Goal: Information Seeking & Learning: Learn about a topic

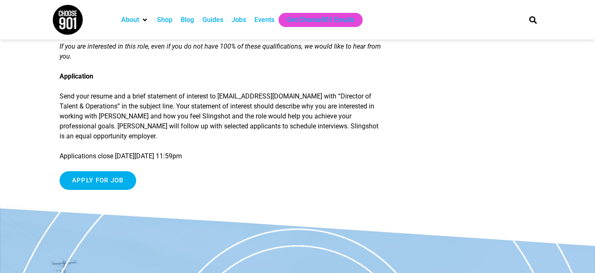
scroll to position [892, 0]
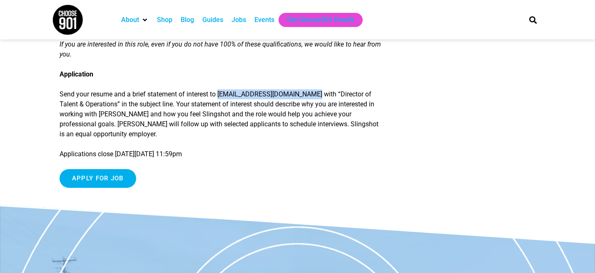
drag, startPoint x: 317, startPoint y: 97, endPoint x: 222, endPoint y: 96, distance: 94.9
click at [222, 96] on p "Send your resume and a brief statement of interest to careers@slingshotmemphis.…" at bounding box center [221, 114] width 323 height 50
copy p "careers@slingshotmemphis.org"
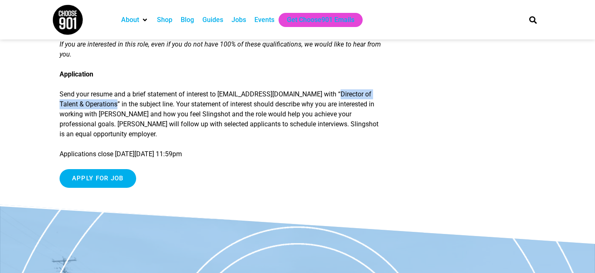
drag, startPoint x: 118, startPoint y: 106, endPoint x: 336, endPoint y: 97, distance: 218.2
click at [336, 97] on p "Send your resume and a brief statement of interest to careers@slingshotmemphis.…" at bounding box center [221, 114] width 323 height 50
copy p "Director of Talent & Operations"
click at [225, 152] on p "Applications close on Friday, September 19th at 11:59pm" at bounding box center [221, 154] width 323 height 10
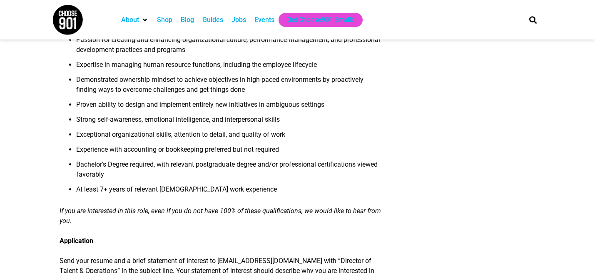
scroll to position [0, 0]
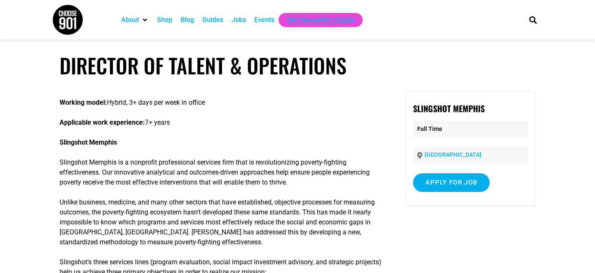
click at [245, 20] on div "Jobs" at bounding box center [238, 20] width 15 height 10
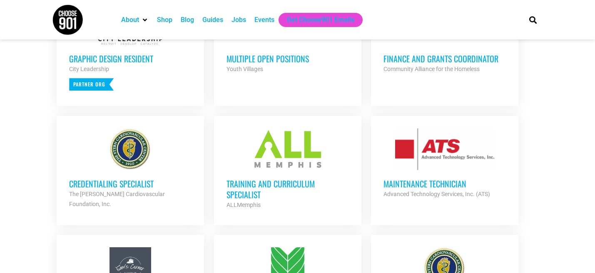
scroll to position [394, 0]
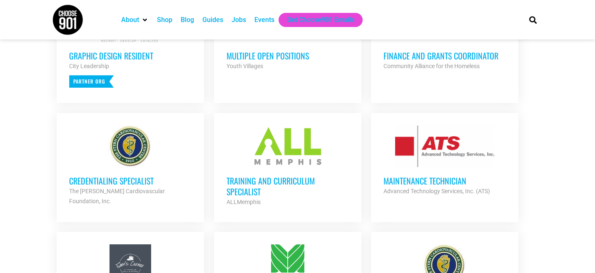
click at [245, 181] on h3 "Training and Curriculum Specialist" at bounding box center [287, 187] width 122 height 22
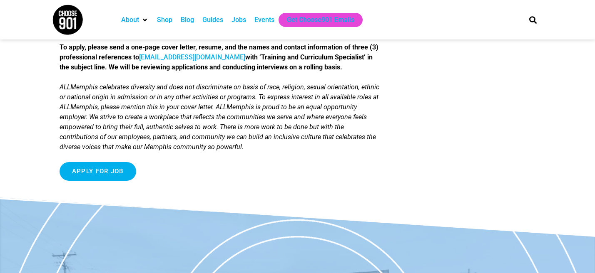
scroll to position [927, 0]
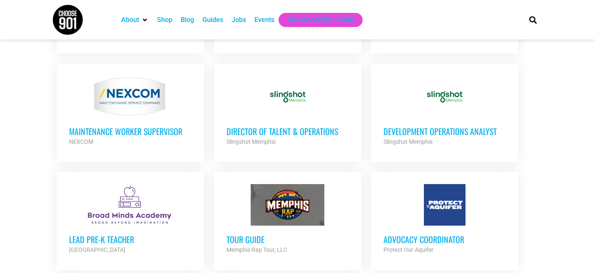
scroll to position [806, 0]
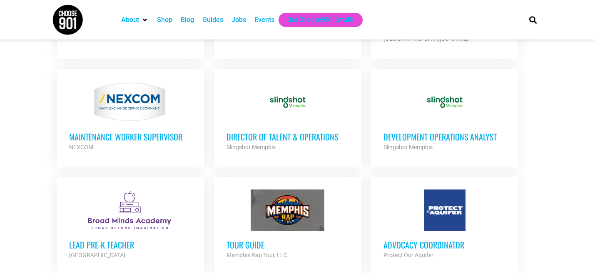
click at [290, 132] on h3 "Director of Talent & Operations" at bounding box center [287, 137] width 122 height 11
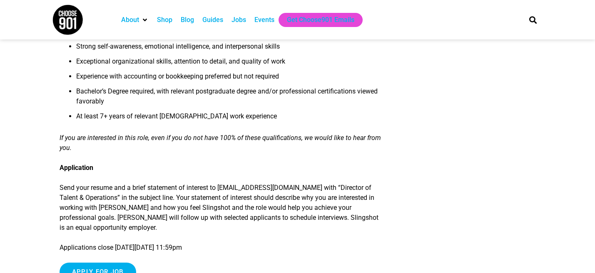
scroll to position [799, 0]
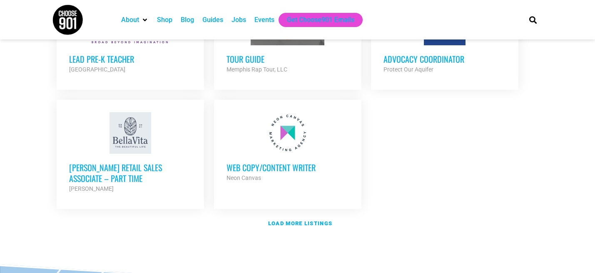
scroll to position [1005, 0]
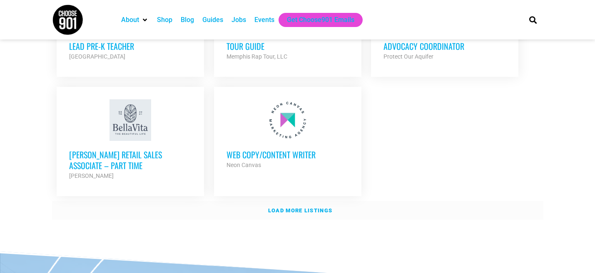
click at [309, 208] on strong "Load more listings" at bounding box center [300, 211] width 64 height 6
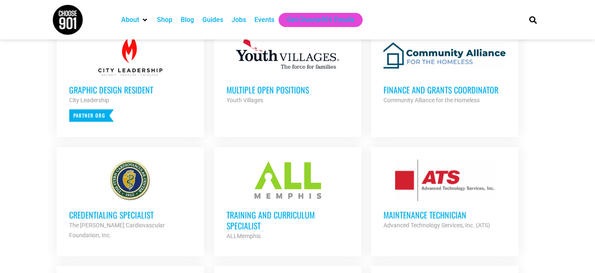
scroll to position [0, 0]
